Goal: Task Accomplishment & Management: Manage account settings

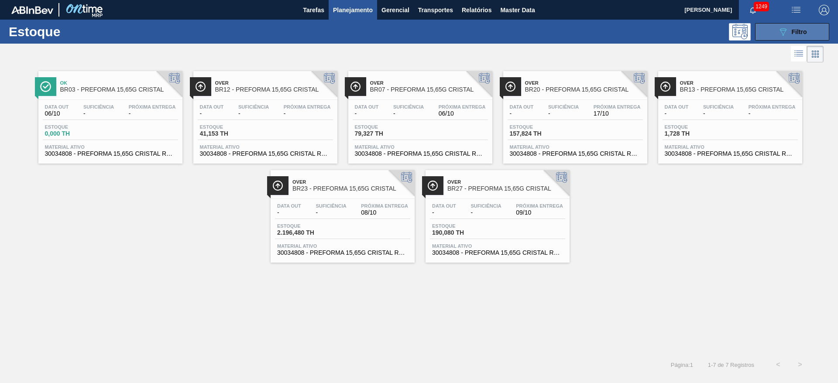
click at [800, 28] on span "Filtro" at bounding box center [799, 31] width 15 height 7
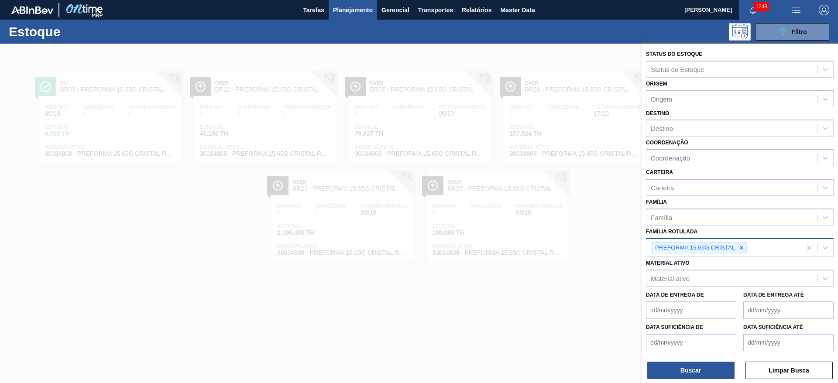
drag, startPoint x: 743, startPoint y: 249, endPoint x: 740, endPoint y: 245, distance: 4.9
click at [743, 249] on icon at bounding box center [741, 247] width 3 height 3
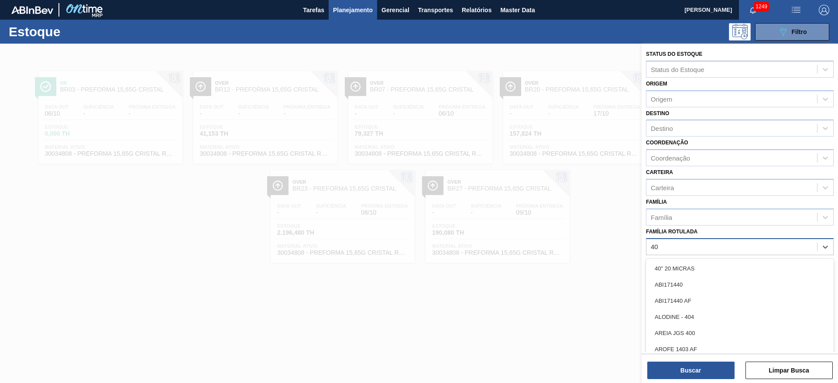
type Rotulada "40g"
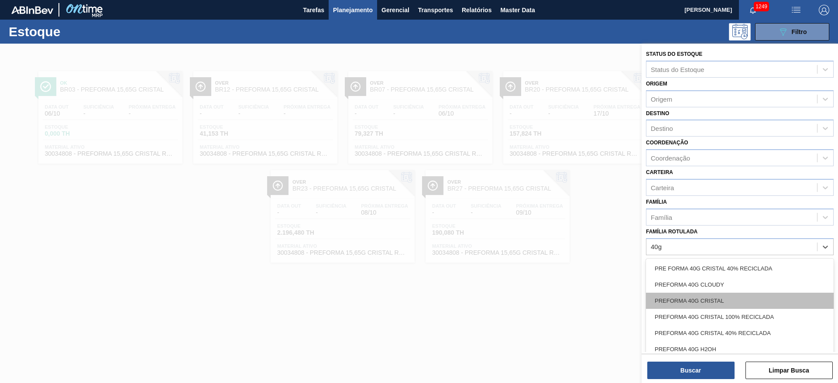
click at [680, 300] on div "PREFORMA 40G CRISTAL" at bounding box center [740, 301] width 188 height 16
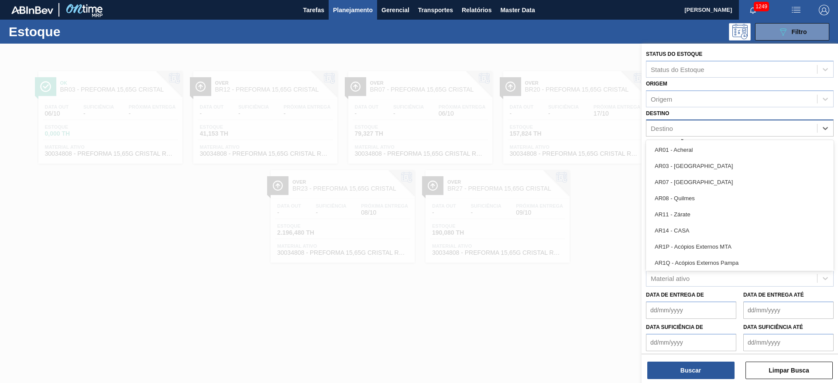
click at [659, 125] on div "Destino" at bounding box center [662, 128] width 22 height 7
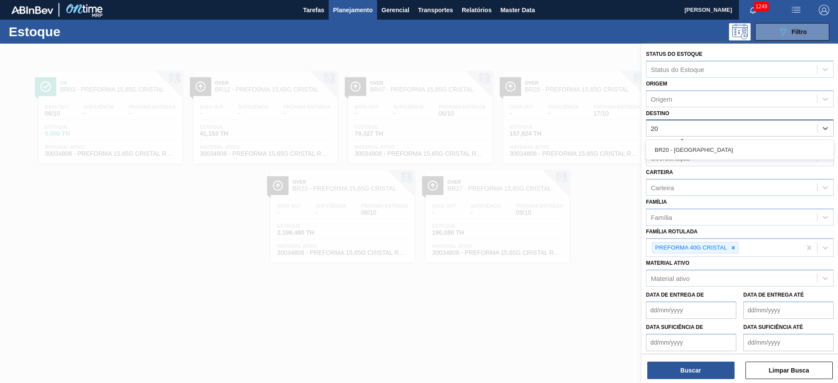
type input "2"
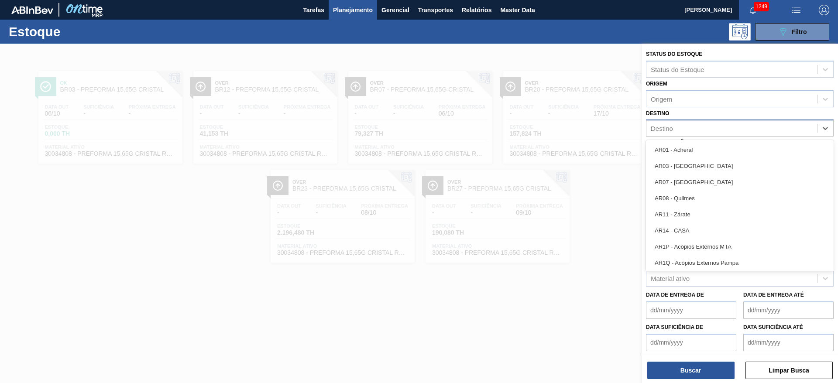
type input "20"
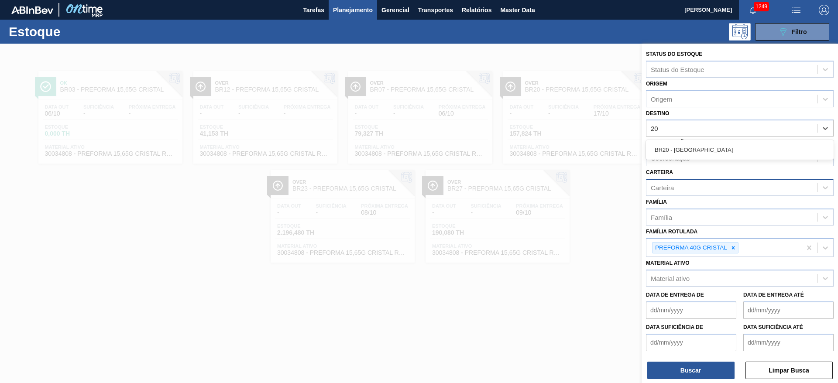
drag, startPoint x: 697, startPoint y: 151, endPoint x: 703, endPoint y: 186, distance: 35.8
click at [697, 151] on div "BR20 - [GEOGRAPHIC_DATA]" at bounding box center [740, 150] width 188 height 16
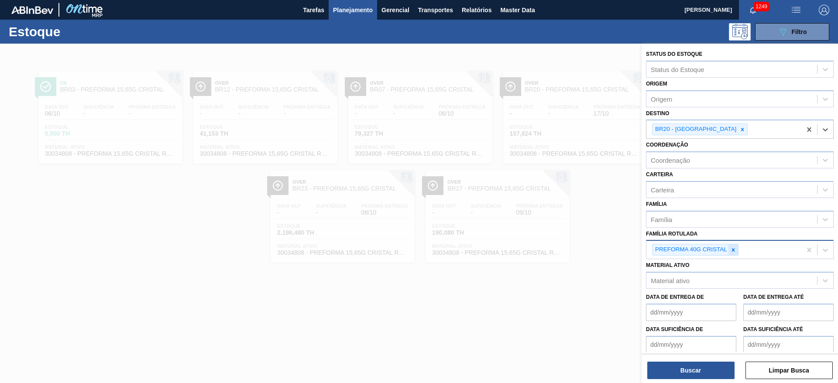
click at [734, 251] on icon at bounding box center [734, 250] width 6 height 6
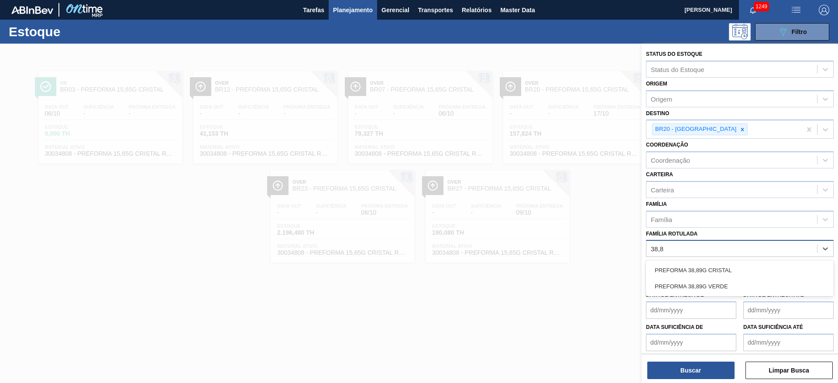
type Rotulada "38,89"
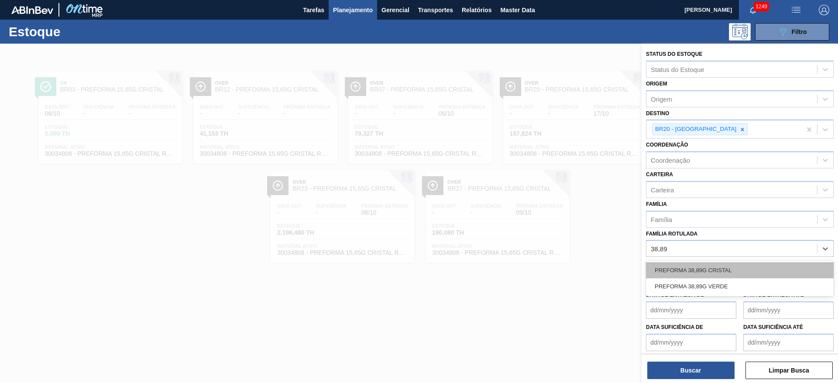
click at [722, 267] on div "PREFORMA 38,89G CRISTAL" at bounding box center [740, 270] width 188 height 16
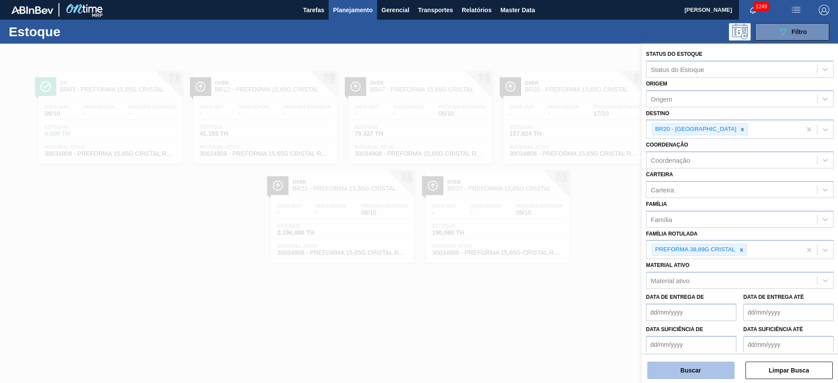
click at [693, 370] on button "Buscar" at bounding box center [691, 370] width 87 height 17
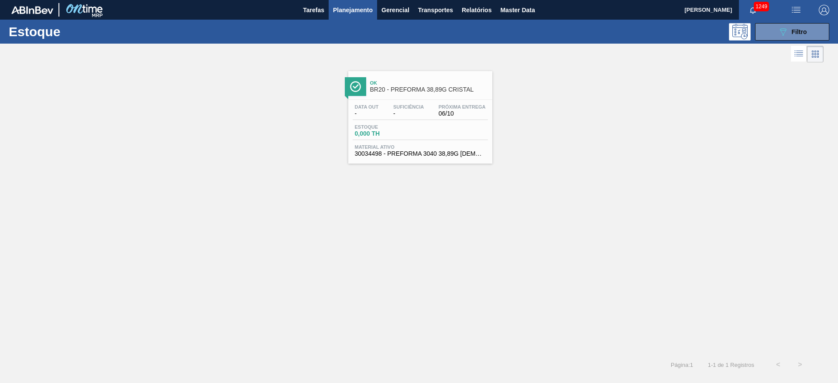
click at [396, 110] on div "Suficiência -" at bounding box center [408, 110] width 35 height 13
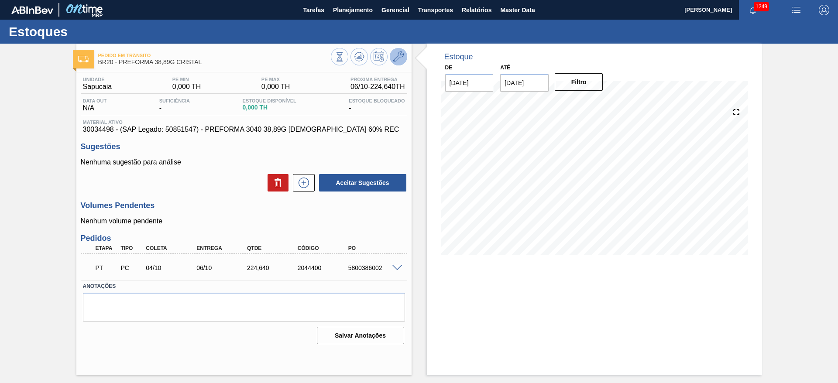
click at [400, 58] on icon at bounding box center [398, 57] width 10 height 10
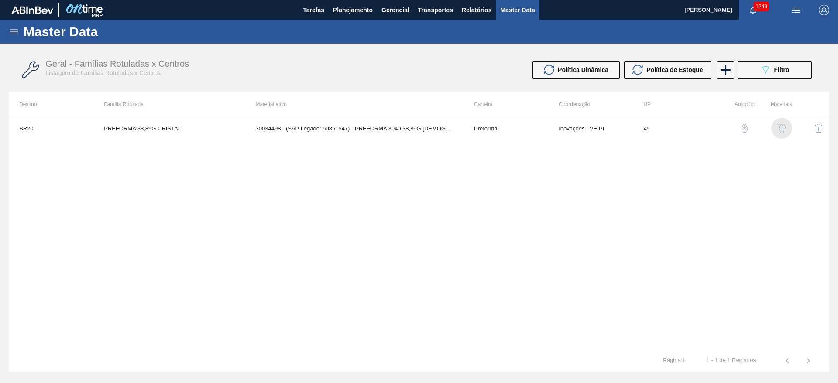
click at [777, 126] on div "button" at bounding box center [782, 128] width 10 height 9
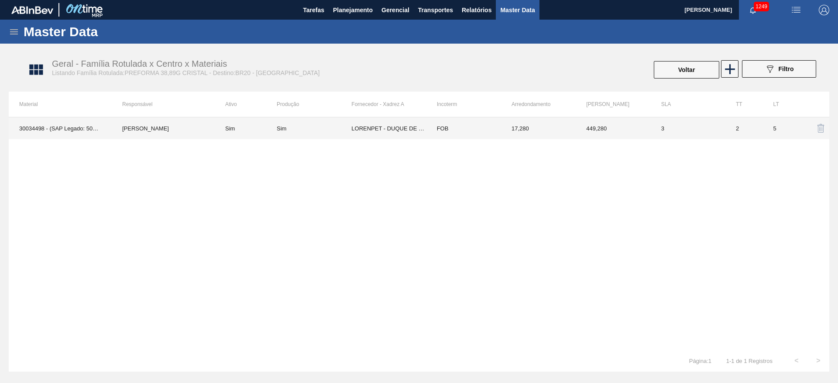
click at [327, 123] on td "Sim" at bounding box center [314, 128] width 75 height 22
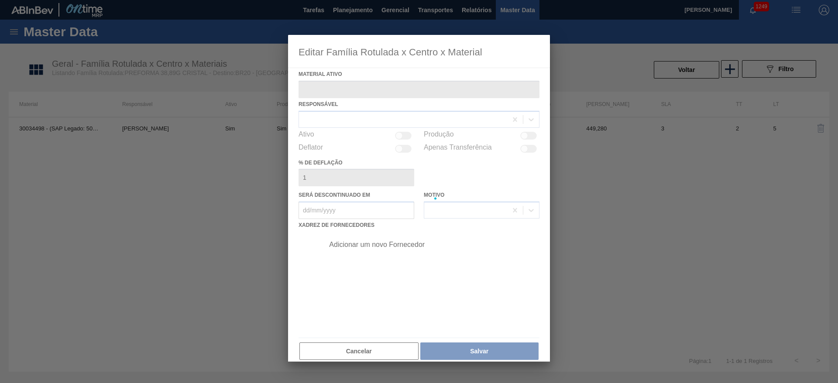
type ativo "30034498 - (SAP Legado: 50851547) - PREFORMA 3040 38,89G [DEMOGRAPHIC_DATA] 60%…"
checkbox input "true"
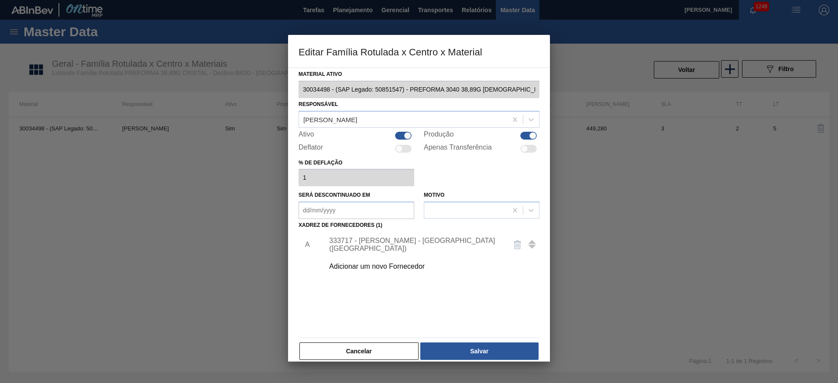
click at [366, 245] on div "333717 - [PERSON_NAME] - [GEOGRAPHIC_DATA] ([GEOGRAPHIC_DATA])" at bounding box center [414, 245] width 171 height 16
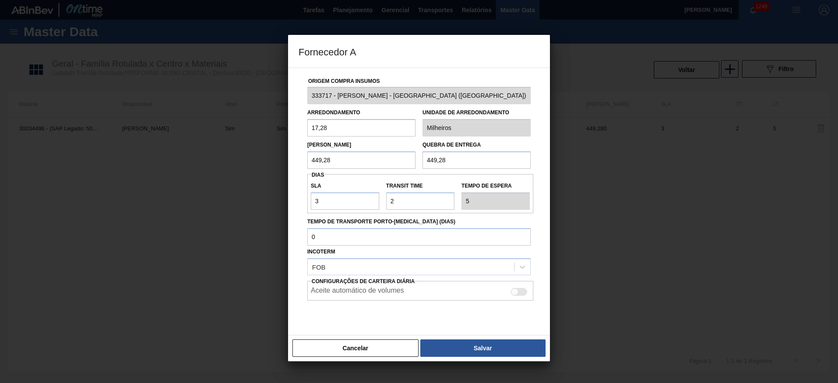
drag, startPoint x: 377, startPoint y: 346, endPoint x: 375, endPoint y: 350, distance: 4.9
click at [379, 348] on button "Cancelar" at bounding box center [356, 348] width 126 height 17
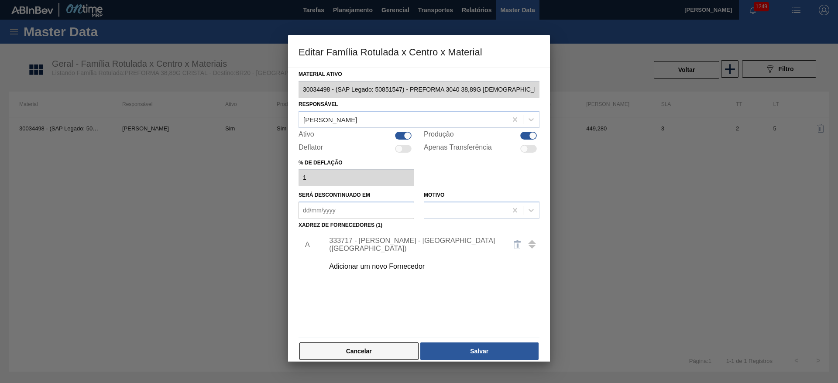
click at [391, 357] on button "Cancelar" at bounding box center [359, 351] width 119 height 17
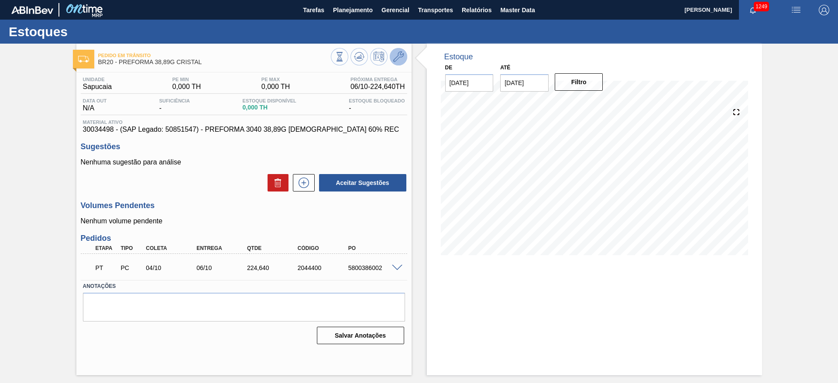
click at [402, 54] on icon at bounding box center [398, 57] width 10 height 10
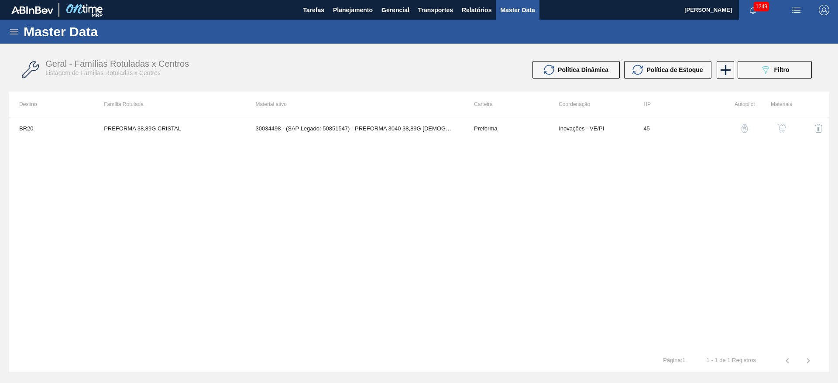
click at [783, 130] on img "button" at bounding box center [782, 128] width 9 height 9
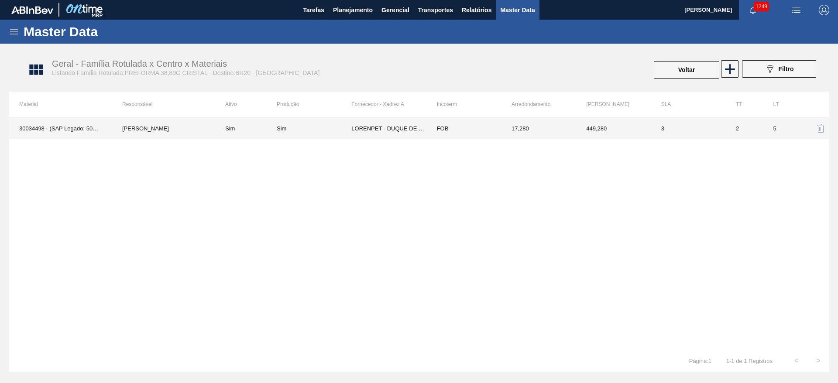
click at [327, 134] on td "Sim" at bounding box center [314, 128] width 75 height 22
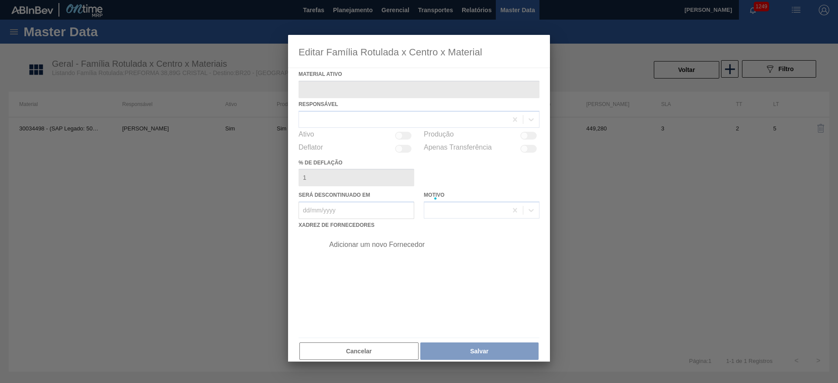
type ativo "30034498 - (SAP Legado: 50851547) - PREFORMA 3040 38,89G [DEMOGRAPHIC_DATA] 60%…"
checkbox input "true"
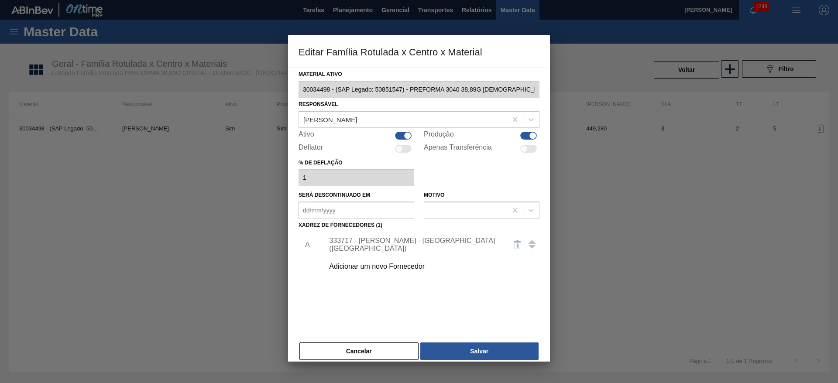
click at [414, 244] on div "333717 - [PERSON_NAME] - [GEOGRAPHIC_DATA] ([GEOGRAPHIC_DATA])" at bounding box center [414, 245] width 171 height 16
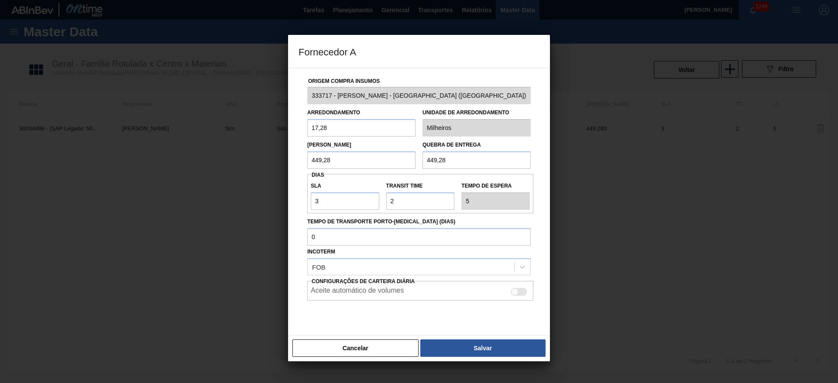
click at [515, 293] on div at bounding box center [514, 291] width 7 height 7
click at [518, 292] on div at bounding box center [519, 292] width 17 height 8
checkbox input "false"
click at [507, 352] on button "Salvar" at bounding box center [483, 348] width 125 height 17
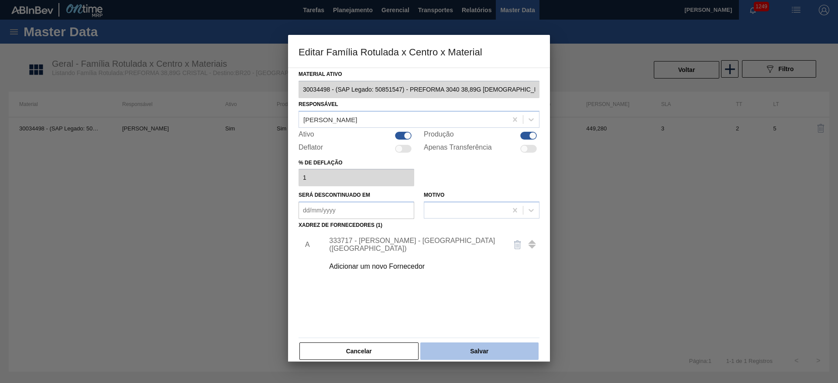
click at [483, 355] on button "Salvar" at bounding box center [480, 351] width 118 height 17
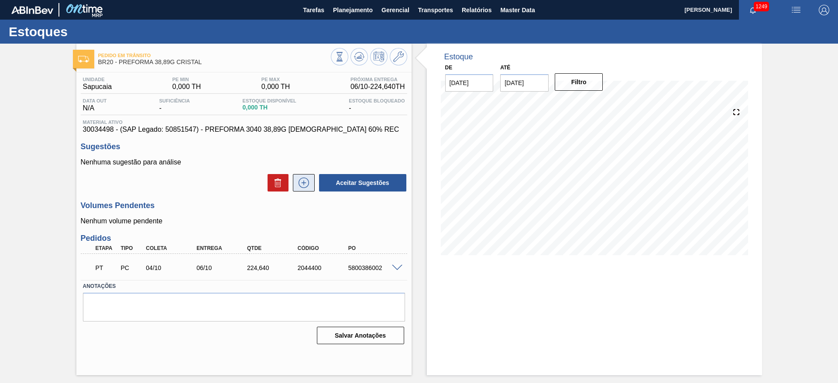
click at [302, 183] on icon at bounding box center [303, 183] width 5 height 0
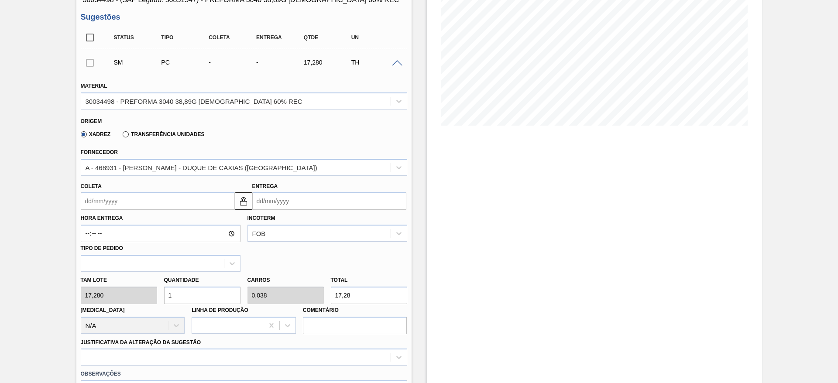
scroll to position [131, 0]
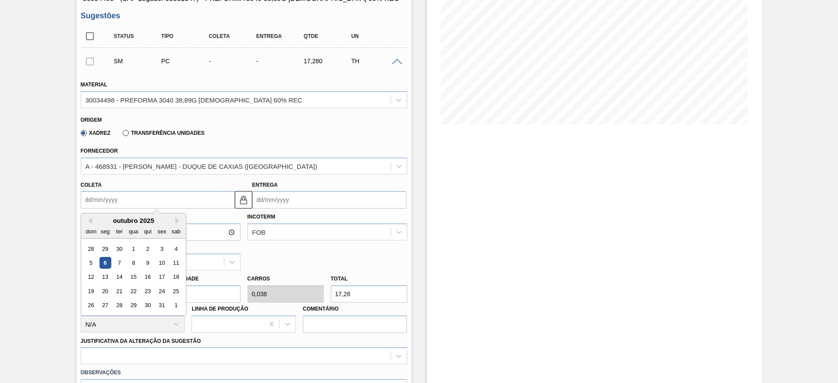
click at [86, 201] on input "Coleta" at bounding box center [158, 199] width 154 height 17
click at [103, 279] on div "13" at bounding box center [105, 278] width 12 height 12
type input "[DATE]"
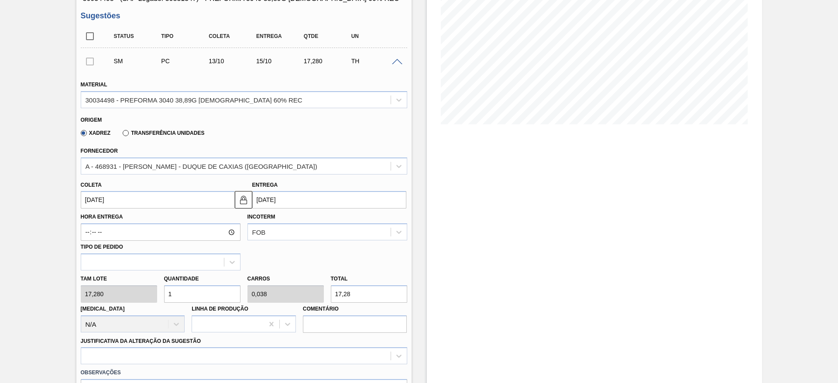
click at [121, 288] on div "Tam lote 17,280 Quantidade 1 Carros 0,038 Total 17,28 [MEDICAL_DATA] N/A Linha …" at bounding box center [244, 302] width 334 height 62
type input "2"
type input "0,077"
type input "34,56"
type input "26"
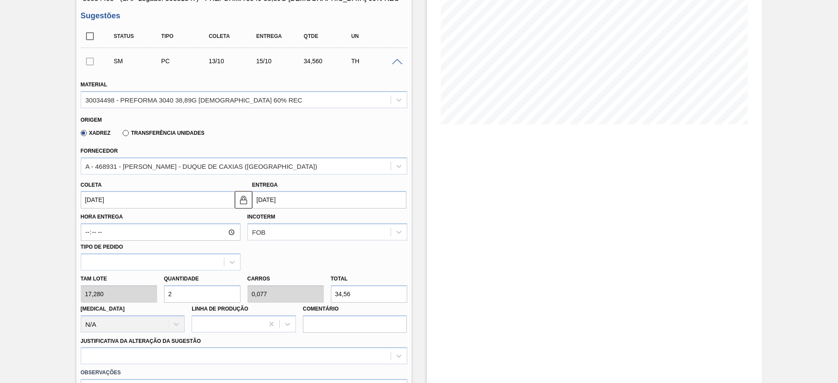
type input "1"
type input "449,28"
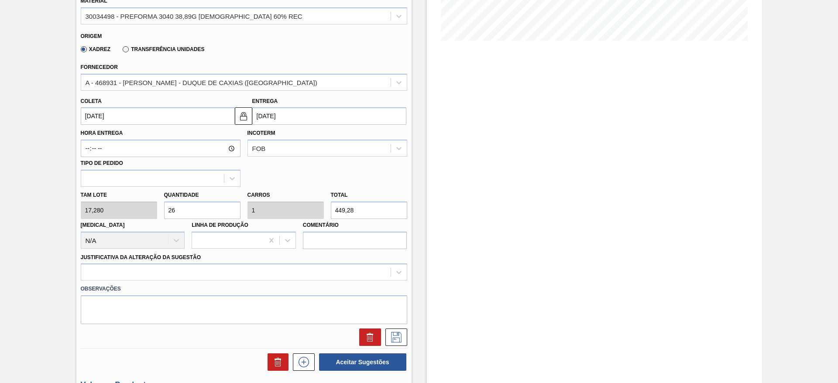
scroll to position [262, 0]
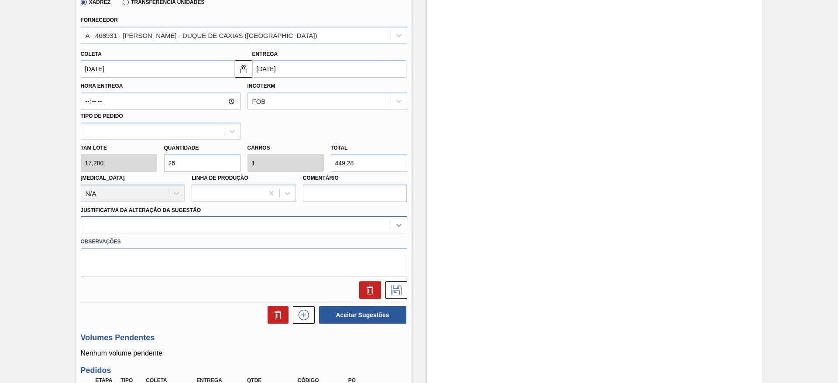
type input "26"
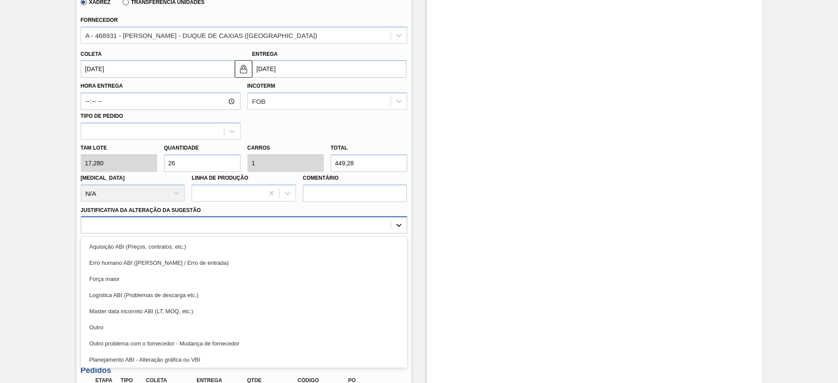
click at [393, 222] on div at bounding box center [399, 225] width 16 height 16
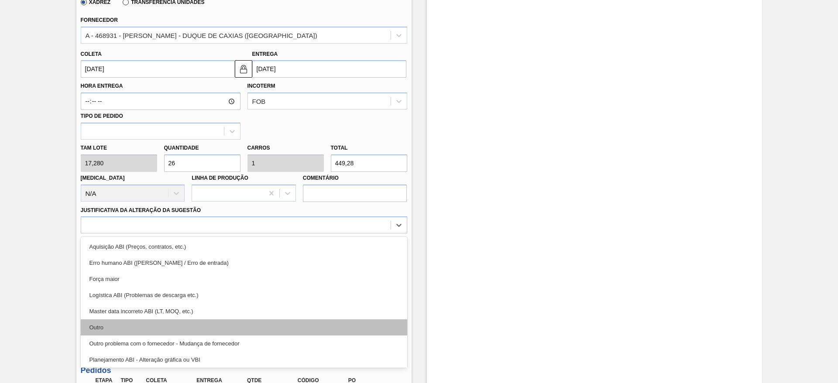
click at [114, 329] on div "Outro" at bounding box center [244, 328] width 327 height 16
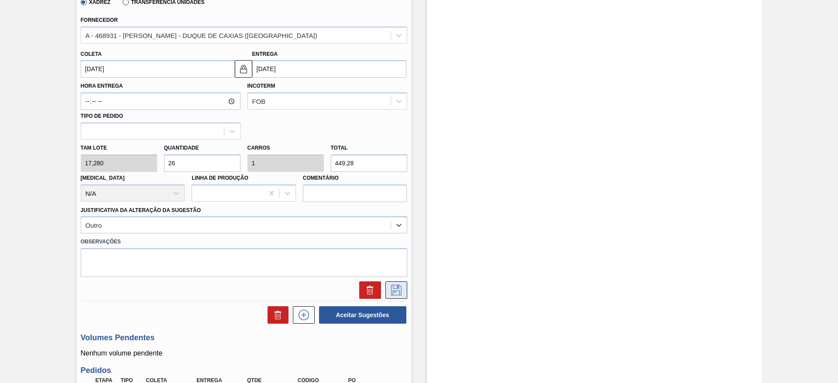
click at [394, 291] on icon at bounding box center [396, 290] width 10 height 10
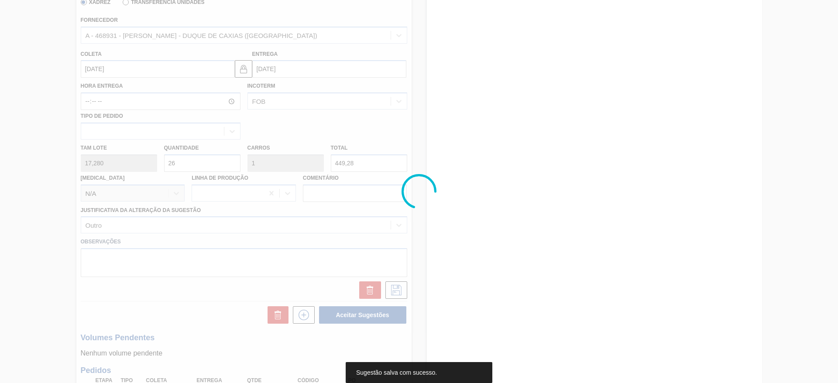
scroll to position [5, 0]
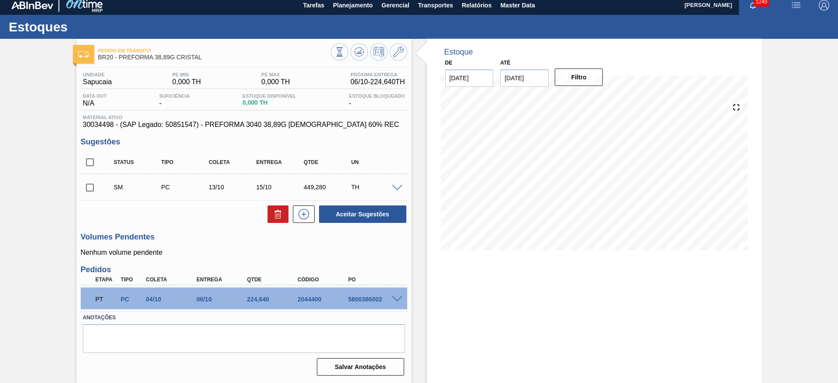
click at [90, 190] on input "checkbox" at bounding box center [90, 188] width 18 height 18
click at [372, 216] on button "Aceitar Sugestões" at bounding box center [362, 214] width 87 height 17
checkbox input "false"
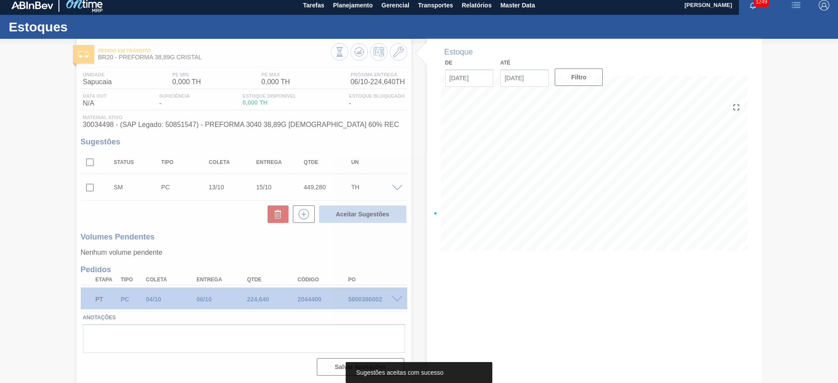
scroll to position [0, 0]
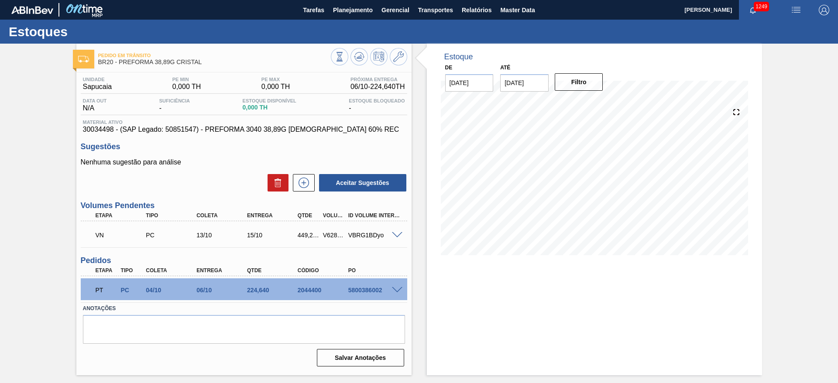
click at [399, 233] on span at bounding box center [397, 235] width 10 height 7
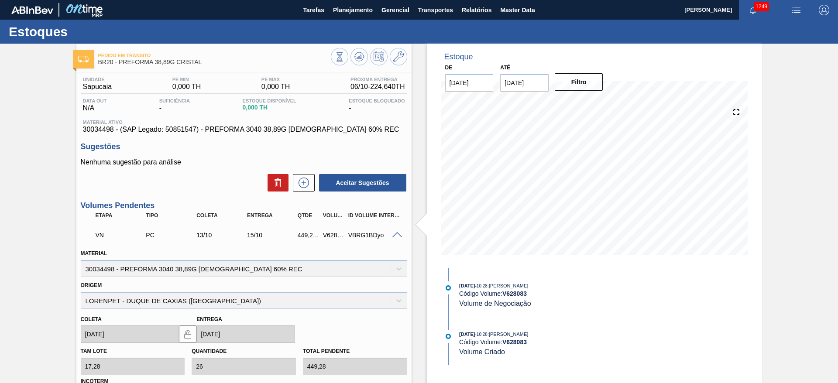
scroll to position [197, 0]
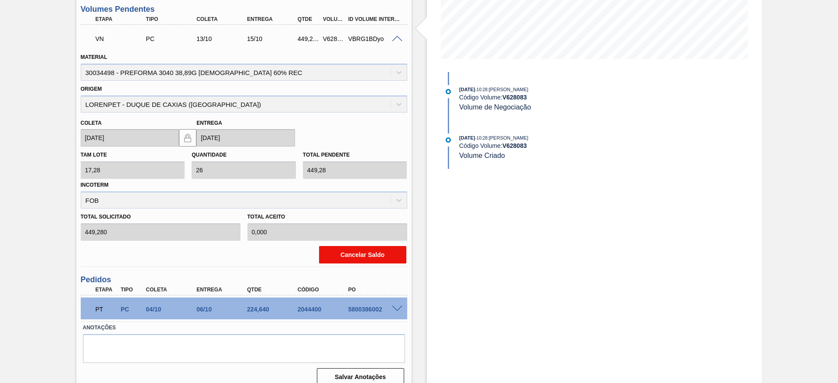
click at [355, 253] on button "Cancelar Saldo" at bounding box center [362, 254] width 87 height 17
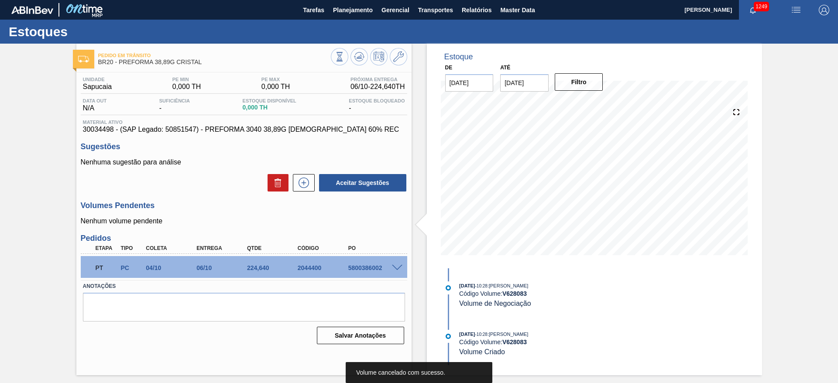
scroll to position [0, 0]
click at [355, 63] on button at bounding box center [359, 56] width 17 height 17
